Goal: Task Accomplishment & Management: Use online tool/utility

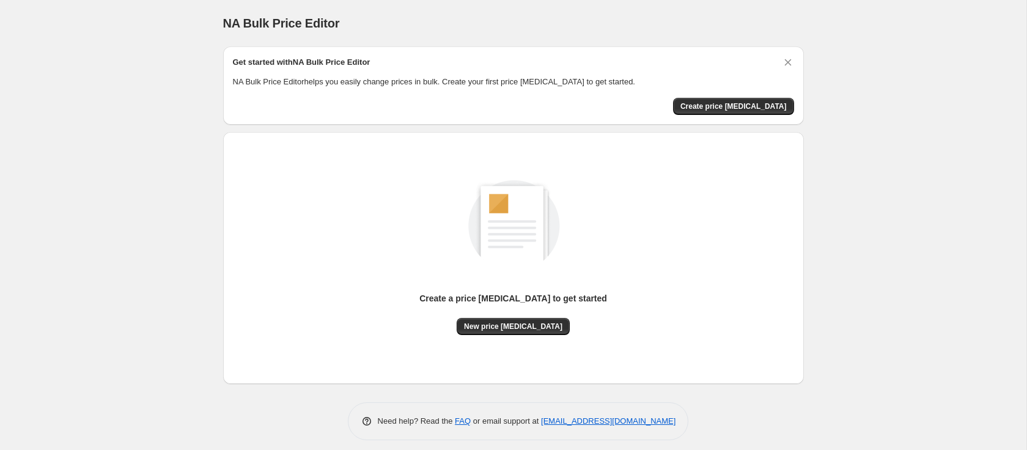
scroll to position [8, 0]
click at [729, 108] on span "Create price [MEDICAL_DATA]" at bounding box center [733, 106] width 106 height 10
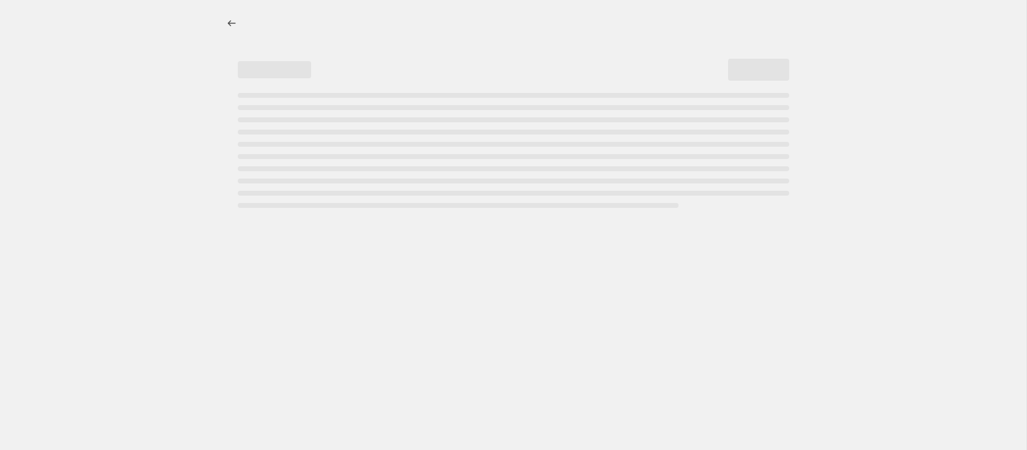
select select "percentage"
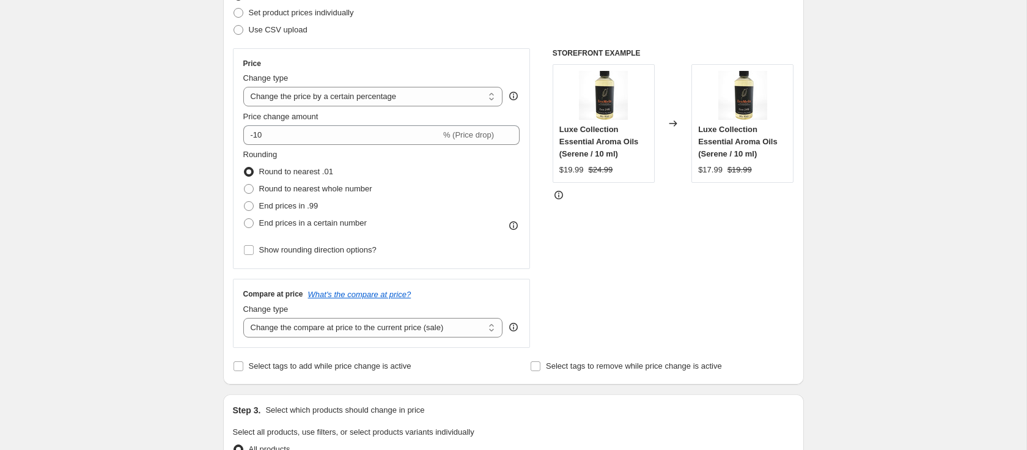
scroll to position [178, 0]
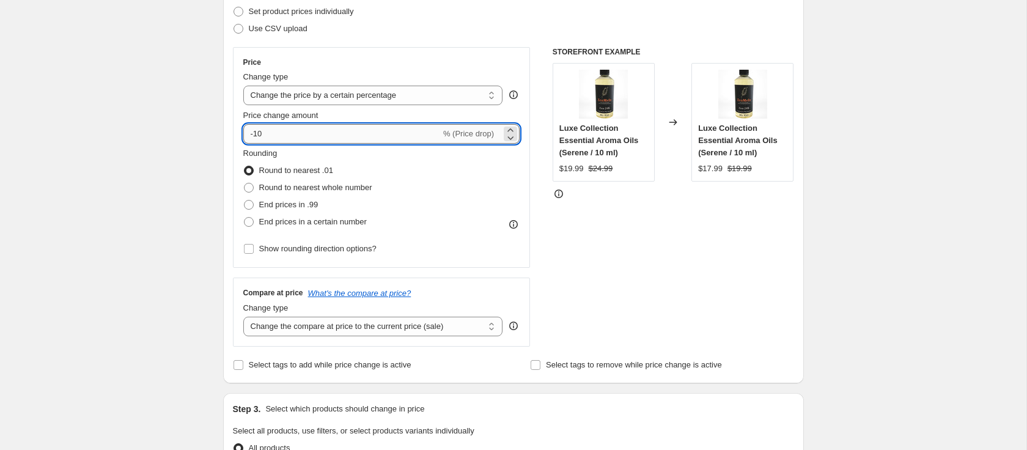
click at [262, 131] on input "-10" at bounding box center [341, 134] width 197 height 20
type input "-1"
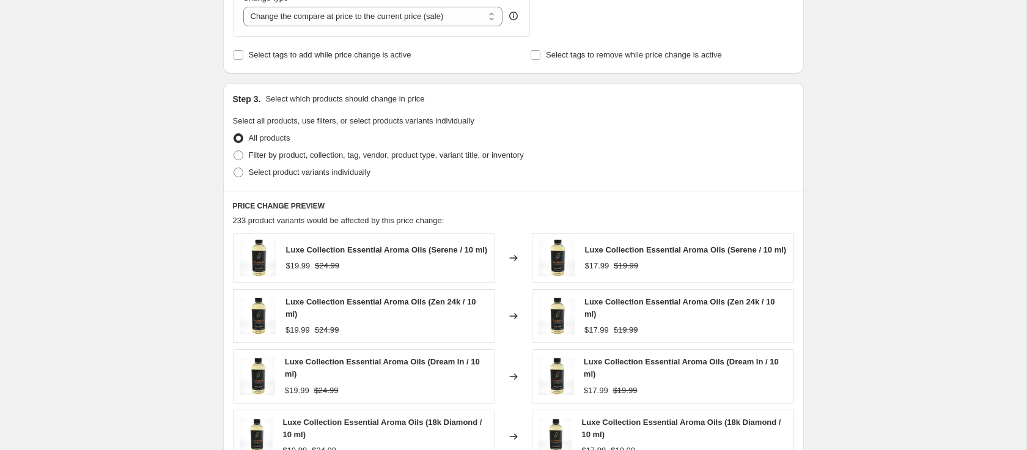
scroll to position [491, 0]
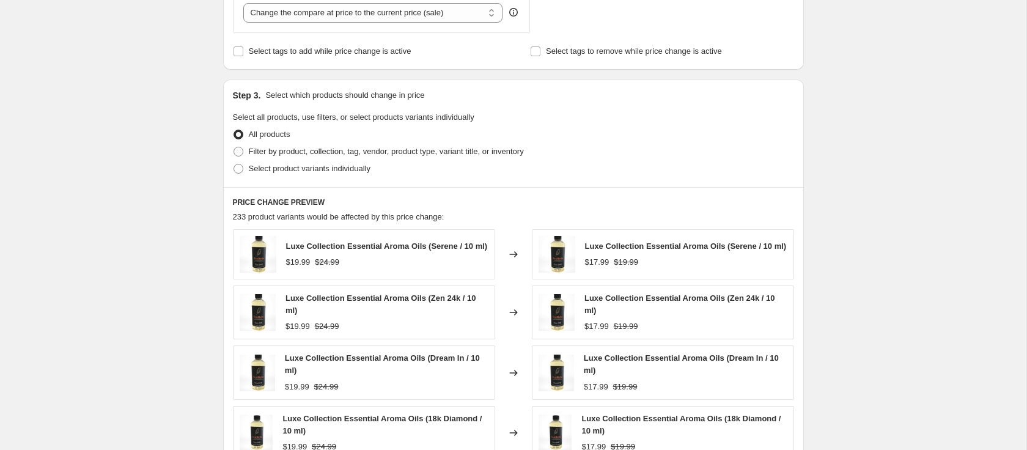
type input "-88"
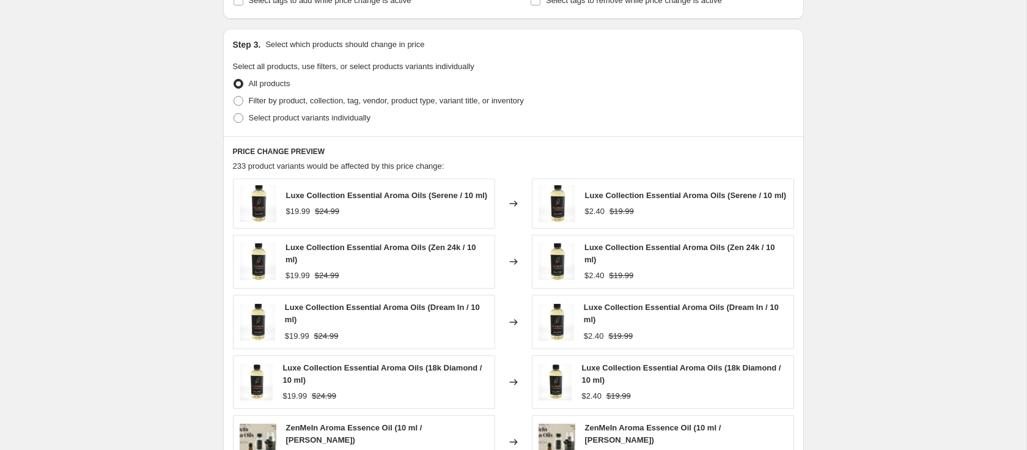
scroll to position [539, 0]
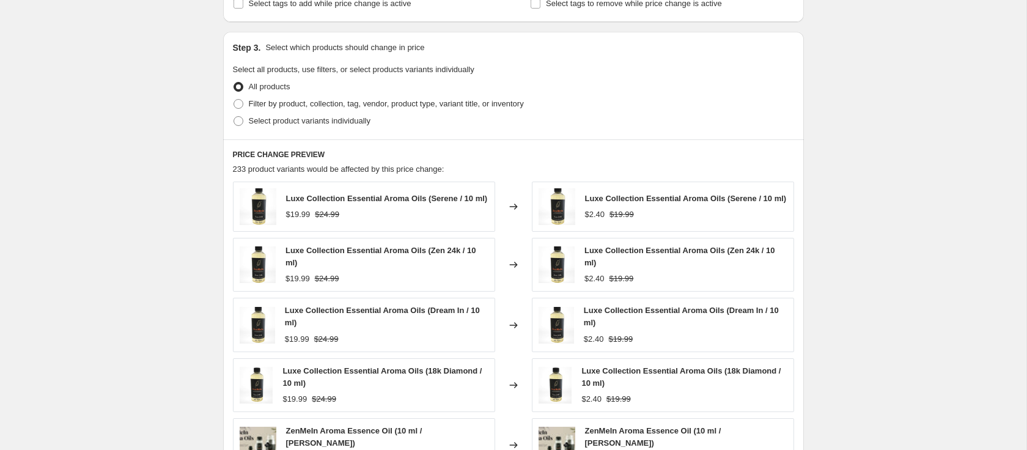
click at [230, 116] on div "Step 3. Select which products should change in price Select all products, use f…" at bounding box center [513, 86] width 581 height 108
click at [238, 119] on span at bounding box center [239, 121] width 10 height 10
click at [234, 117] on input "Select product variants individually" at bounding box center [234, 116] width 1 height 1
radio input "true"
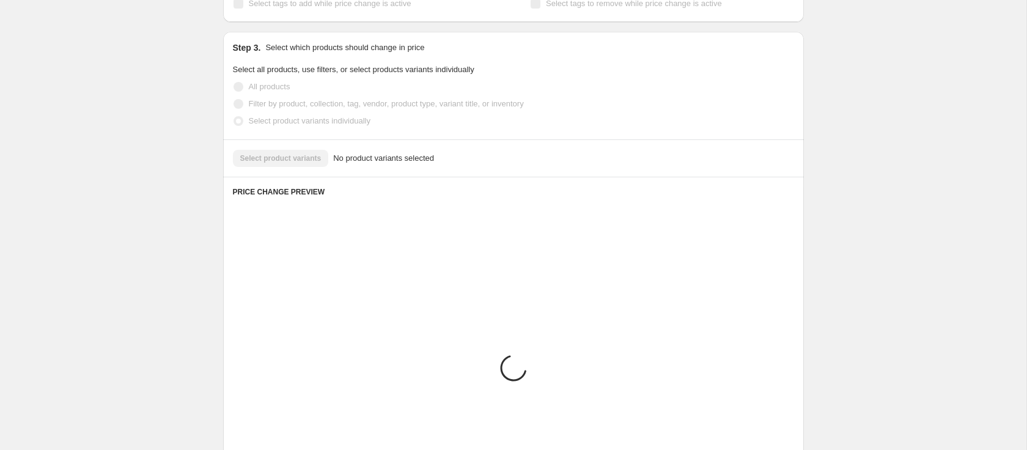
scroll to position [501, 0]
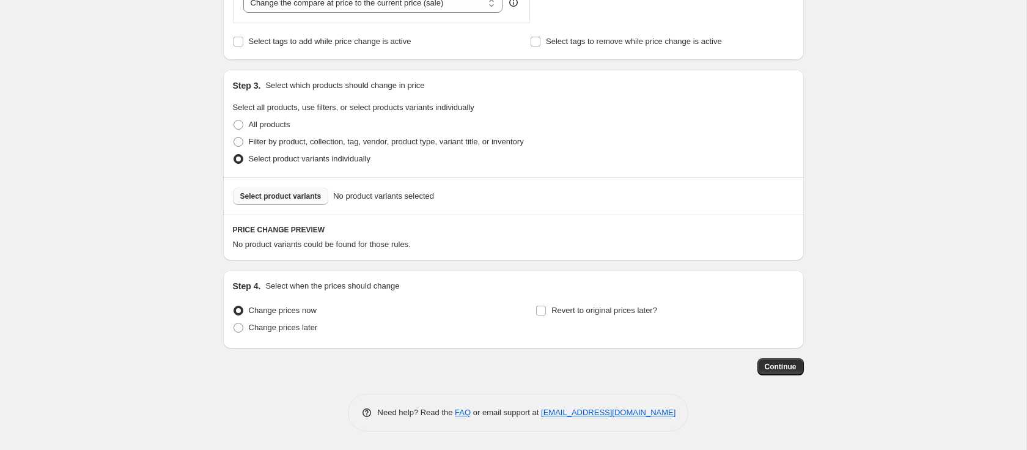
click at [278, 197] on span "Select product variants" at bounding box center [280, 196] width 81 height 10
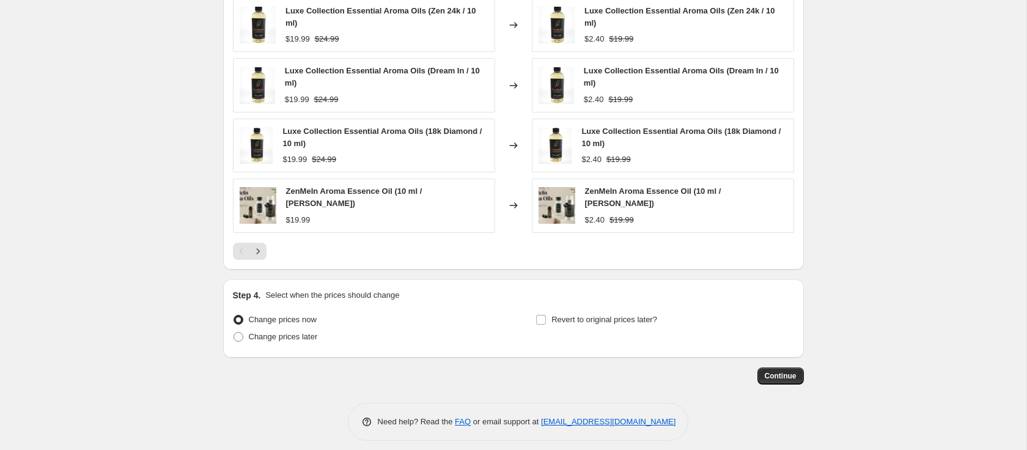
scroll to position [825, 0]
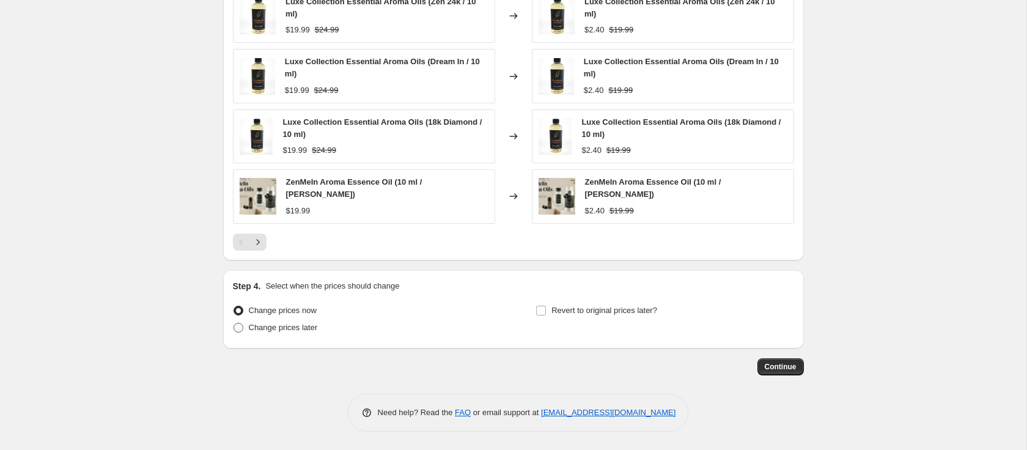
click at [292, 324] on span "Change prices later" at bounding box center [283, 327] width 69 height 9
click at [234, 323] on input "Change prices later" at bounding box center [234, 323] width 1 height 1
radio input "true"
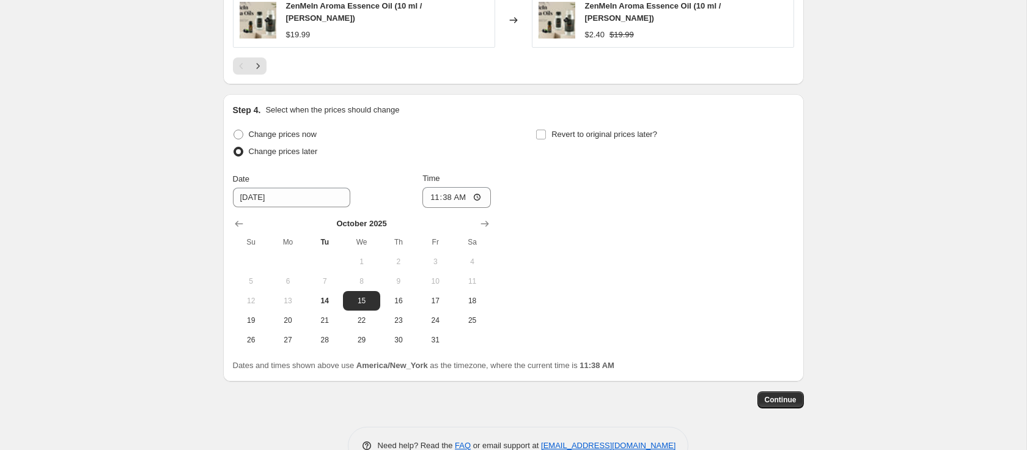
scroll to position [1034, 0]
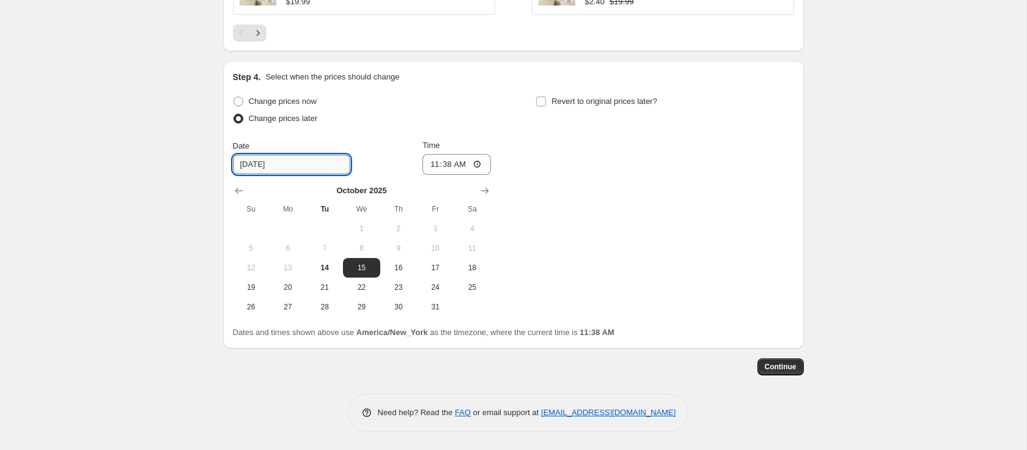
click at [287, 166] on input "[DATE]" at bounding box center [291, 165] width 117 height 20
click at [362, 267] on span "15" at bounding box center [361, 268] width 27 height 10
click at [430, 165] on input "11:38" at bounding box center [456, 164] width 68 height 21
type input "00:00"
click at [544, 101] on input "Revert to original prices later?" at bounding box center [541, 102] width 10 height 10
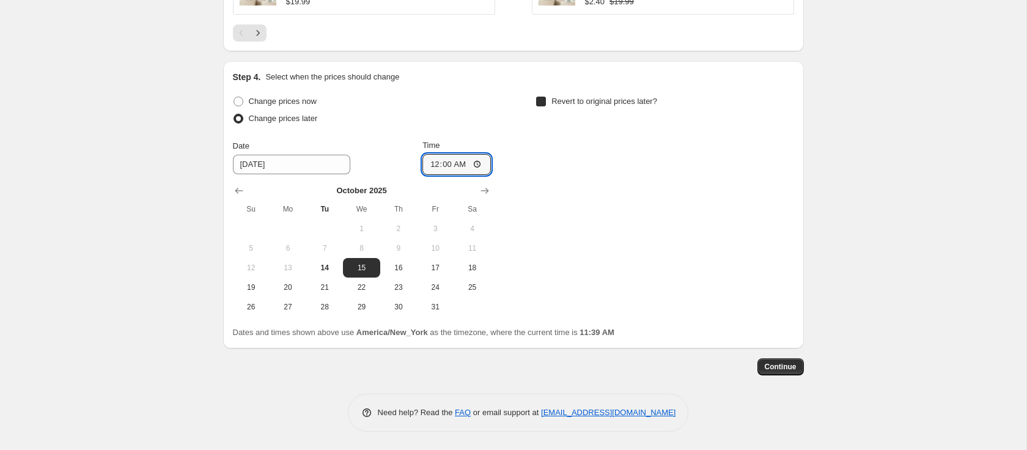
checkbox input "true"
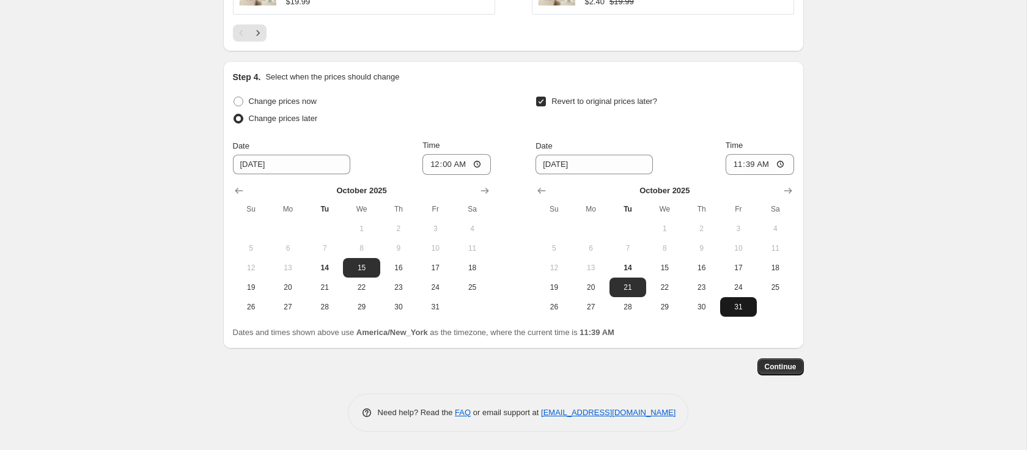
click at [737, 314] on button "31" at bounding box center [738, 307] width 37 height 20
type input "[DATE]"
click at [735, 166] on input "11:39" at bounding box center [760, 164] width 68 height 21
click at [746, 166] on input "11:39" at bounding box center [760, 164] width 68 height 21
type input "23:59"
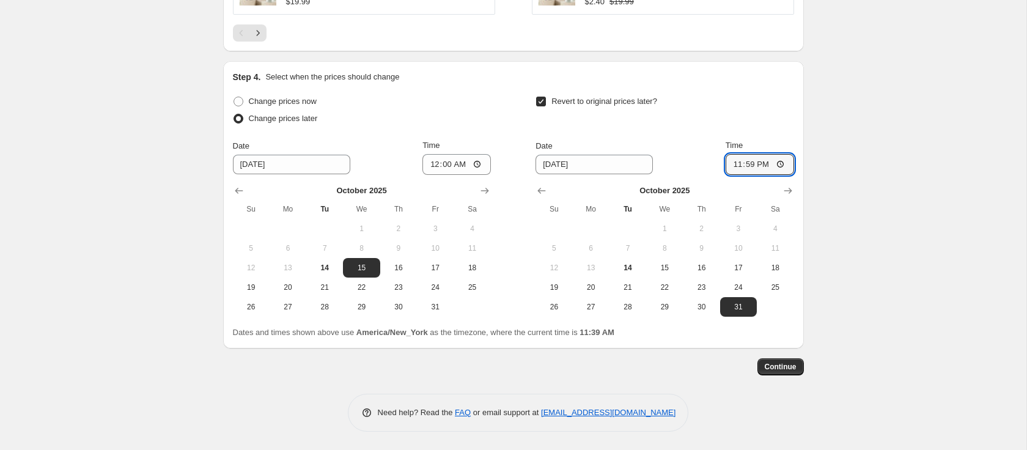
click at [729, 97] on div "Revert to original prices later?" at bounding box center [664, 111] width 258 height 37
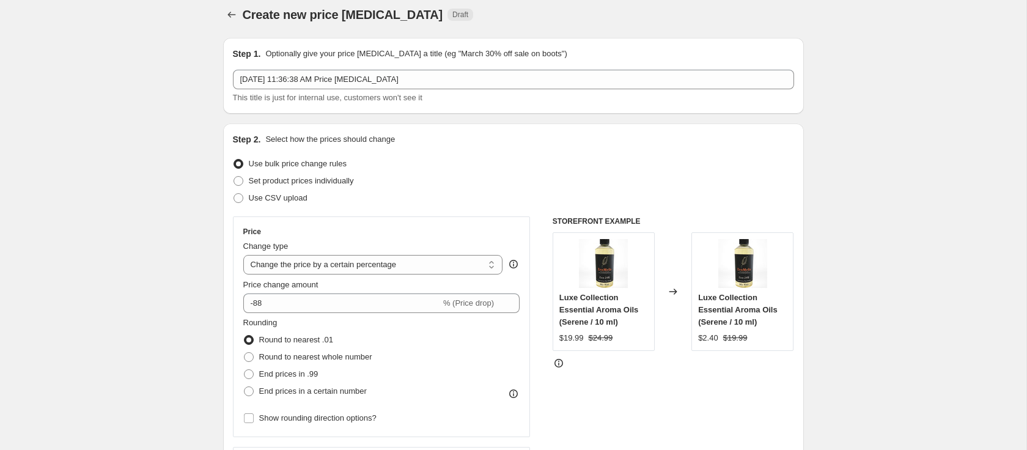
scroll to position [7, 0]
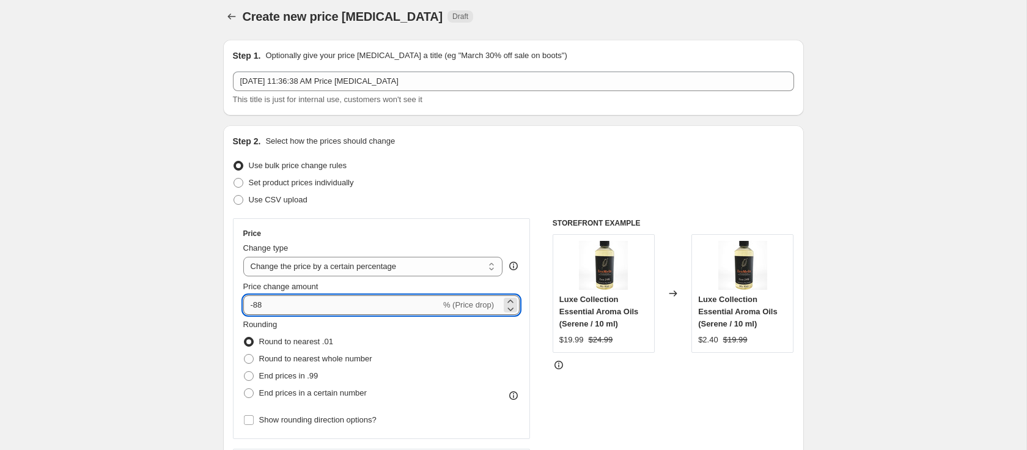
click at [297, 311] on input "-88" at bounding box center [341, 305] width 197 height 20
type input "-8"
type input "-50"
click at [495, 211] on div "Step 2. Select how the prices should change Use bulk price change rules Set pro…" at bounding box center [513, 340] width 561 height 410
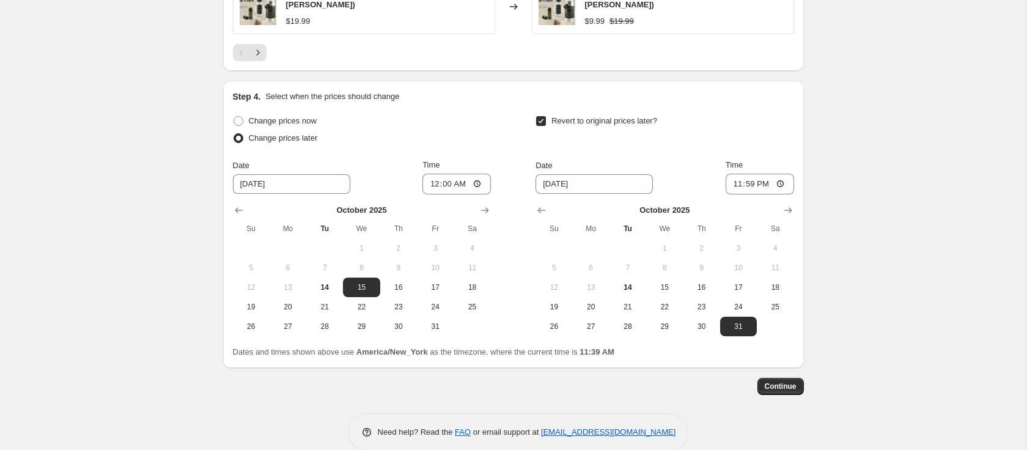
scroll to position [1034, 0]
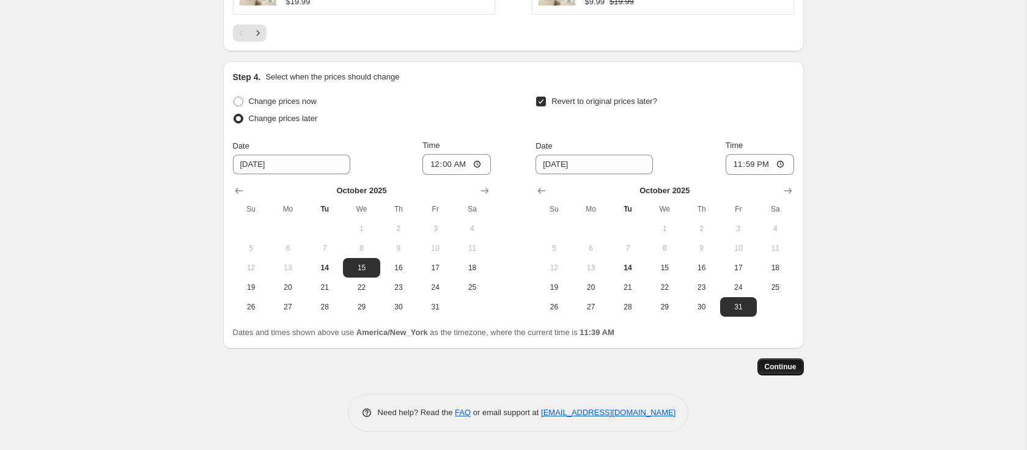
click at [777, 368] on span "Continue" at bounding box center [781, 367] width 32 height 10
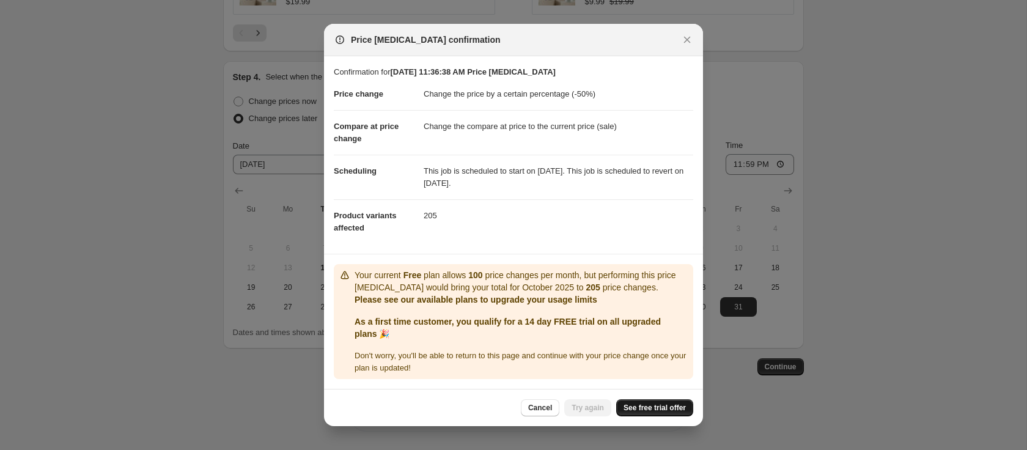
click at [650, 407] on span "See free trial offer" at bounding box center [655, 408] width 62 height 10
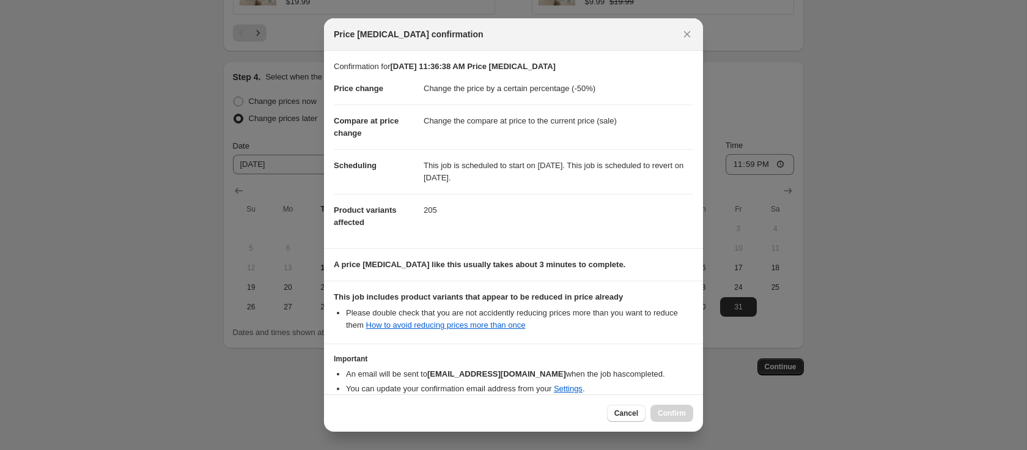
scroll to position [62, 0]
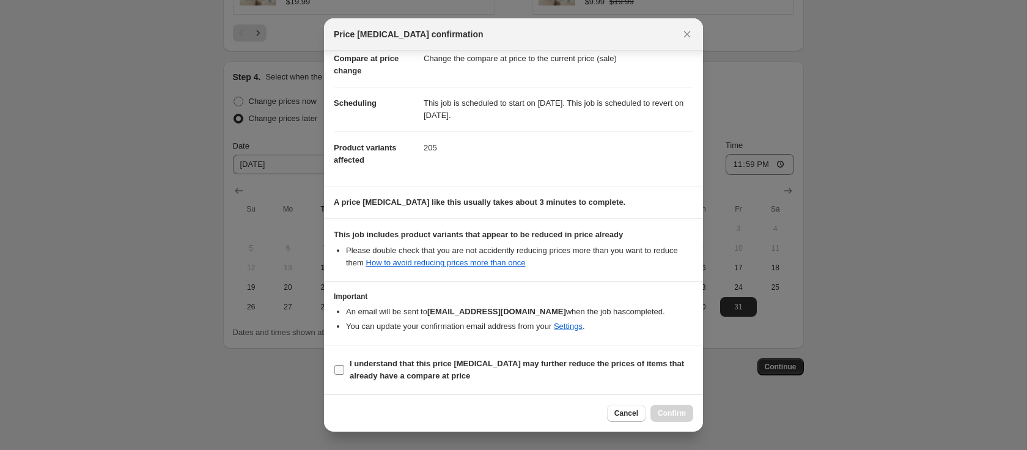
click at [339, 369] on input "I understand that this price [MEDICAL_DATA] may further reduce the prices of it…" at bounding box center [339, 370] width 10 height 10
checkbox input "true"
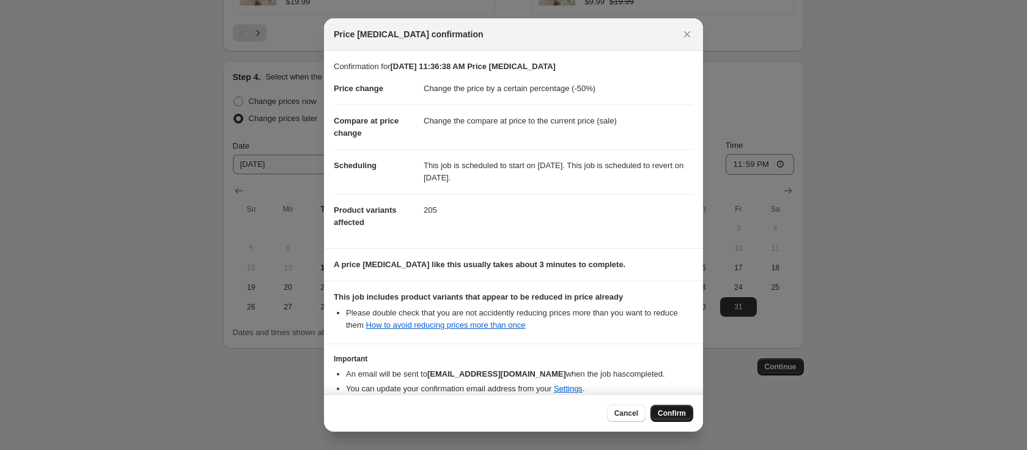
click at [675, 411] on span "Confirm" at bounding box center [672, 413] width 28 height 10
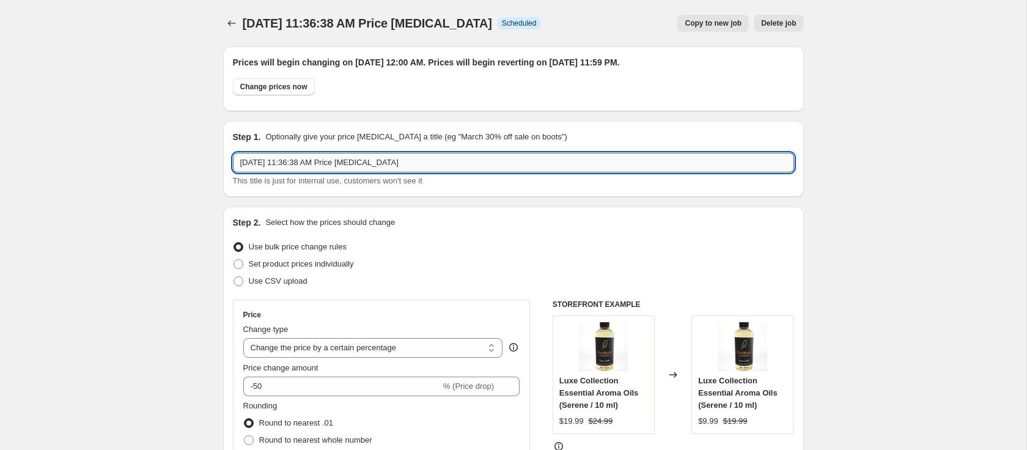
click at [413, 158] on input "[DATE] 11:36:38 AM Price [MEDICAL_DATA]" at bounding box center [513, 163] width 561 height 20
drag, startPoint x: 427, startPoint y: 165, endPoint x: 194, endPoint y: 160, distance: 232.3
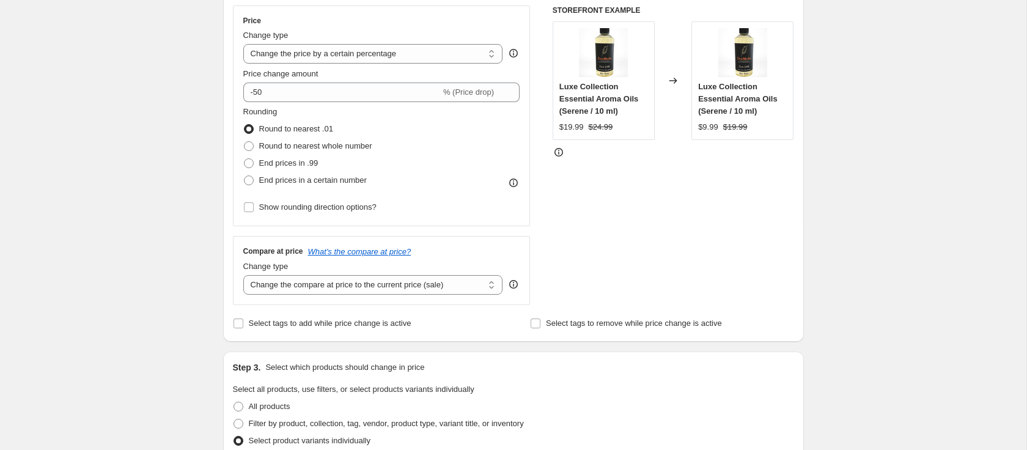
scroll to position [295, 0]
type input "ZenMeIn 5th Anniversary Promotion"
click at [268, 318] on span "Select tags to add while price change is active" at bounding box center [330, 322] width 163 height 9
click at [243, 318] on input "Select tags to add while price change is active" at bounding box center [239, 323] width 10 height 10
checkbox input "true"
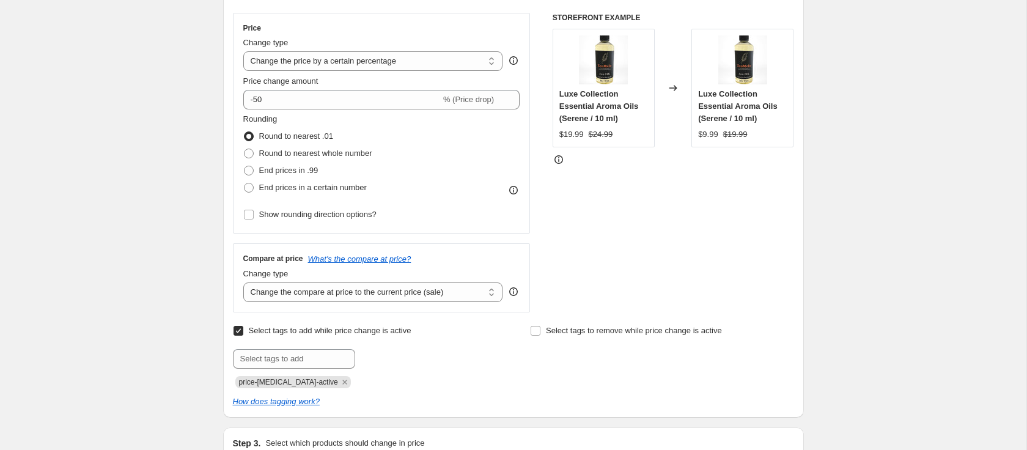
scroll to position [285, 0]
click at [339, 384] on icon "Remove price-change-job-active" at bounding box center [344, 383] width 11 height 11
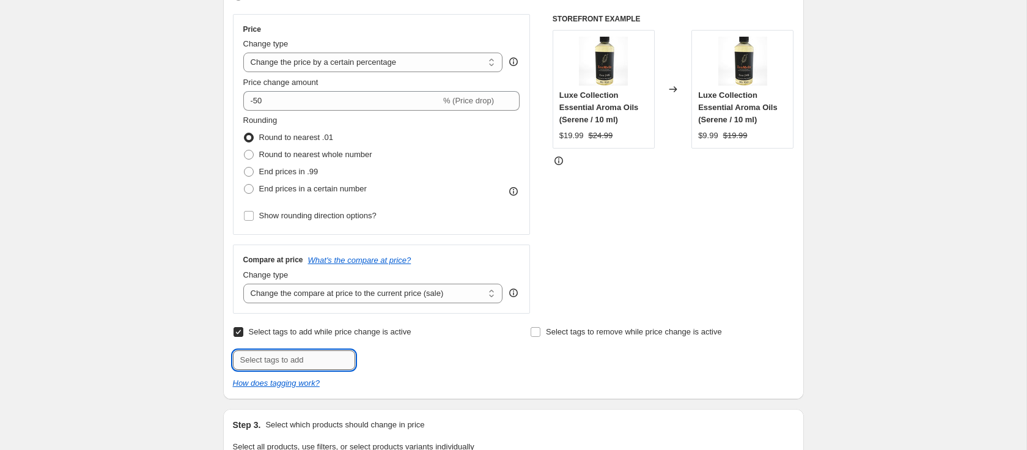
click at [318, 359] on input "text" at bounding box center [294, 360] width 122 height 20
click at [241, 357] on input "AnniversarySale" at bounding box center [294, 360] width 122 height 20
type input "5thAnniversarySale"
click at [380, 358] on span "Add 5thAnniversa..." at bounding box center [400, 359] width 69 height 10
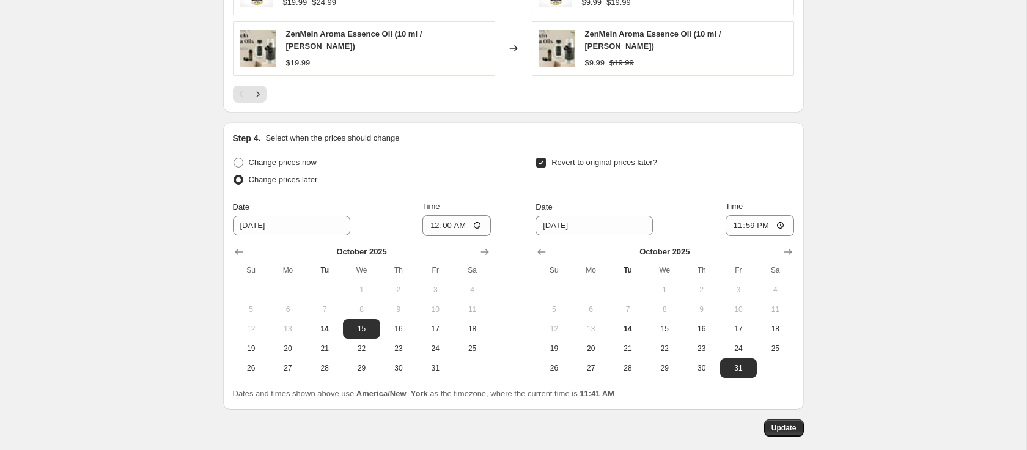
scroll to position [1177, 0]
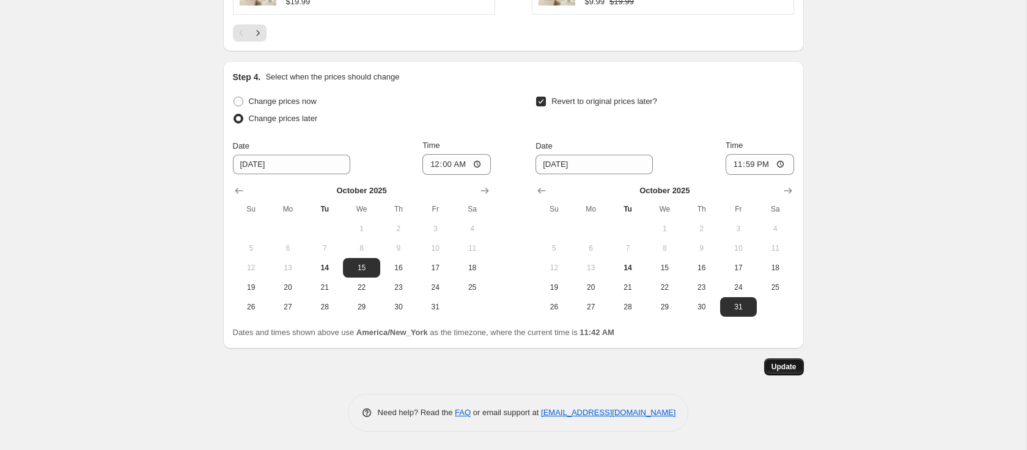
click at [794, 360] on button "Update" at bounding box center [784, 366] width 40 height 17
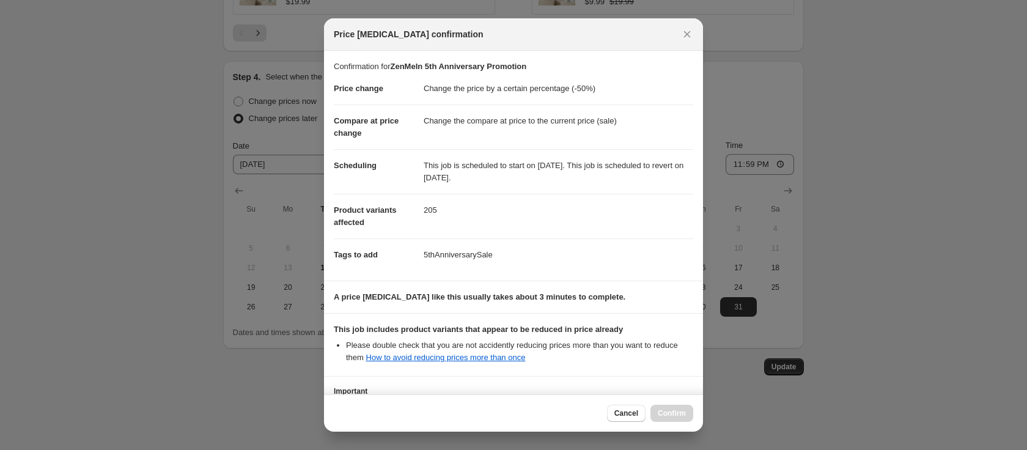
scroll to position [95, 0]
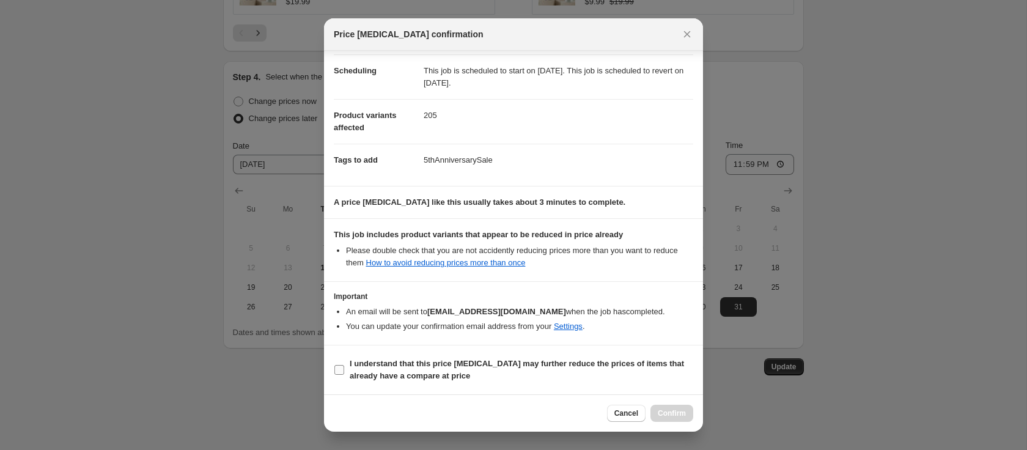
drag, startPoint x: 353, startPoint y: 362, endPoint x: 378, endPoint y: 369, distance: 26.7
click at [353, 362] on b "I understand that this price [MEDICAL_DATA] may further reduce the prices of it…" at bounding box center [517, 369] width 334 height 21
click at [344, 365] on input "I understand that this price [MEDICAL_DATA] may further reduce the prices of it…" at bounding box center [339, 370] width 10 height 10
checkbox input "true"
click at [666, 413] on span "Confirm" at bounding box center [672, 413] width 28 height 10
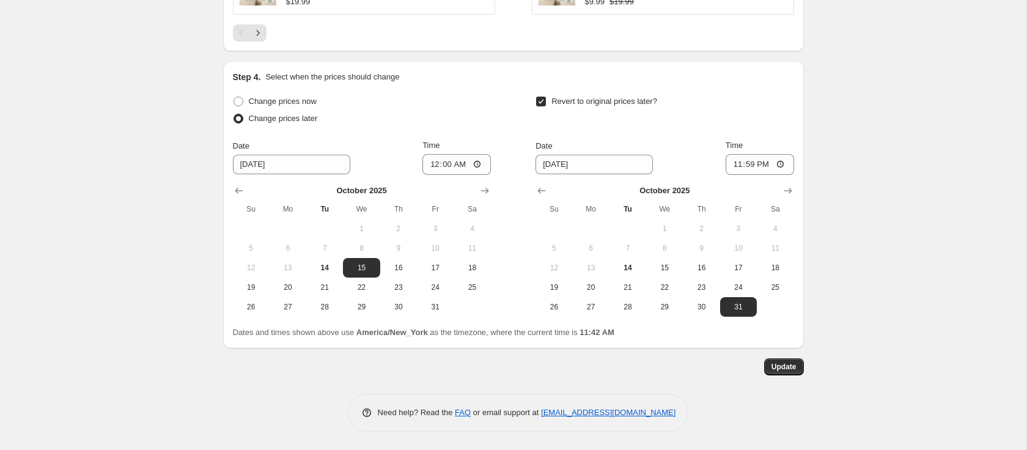
scroll to position [0, 0]
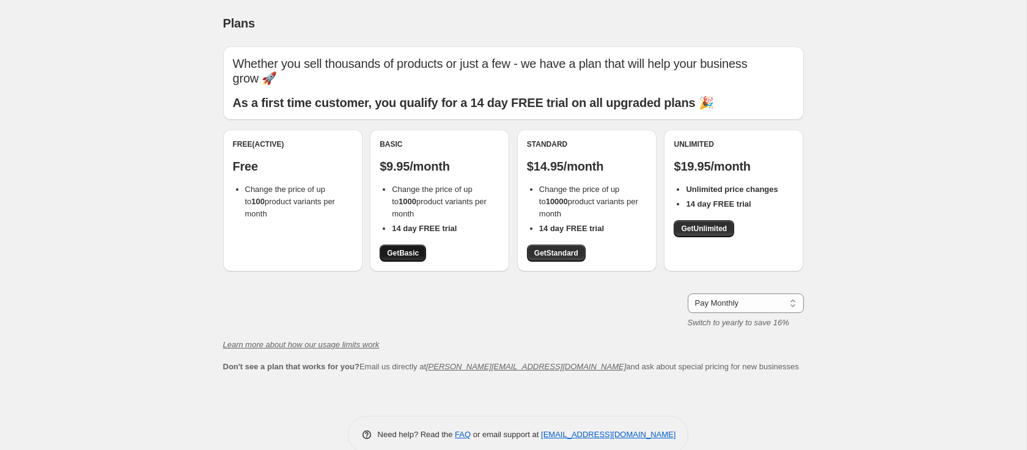
click at [404, 248] on span "Get Basic" at bounding box center [403, 253] width 32 height 10
